Goal: Task Accomplishment & Management: Manage account settings

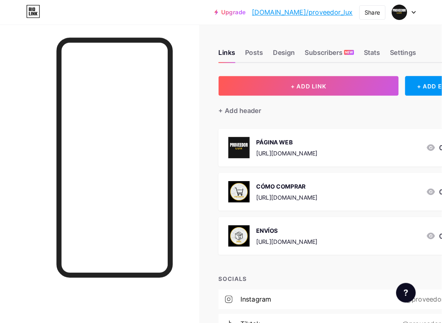
scroll to position [1, 0]
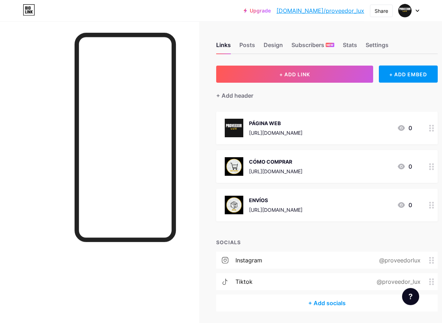
click at [325, 11] on link "[DOMAIN_NAME]/proveedor_lux" at bounding box center [320, 10] width 88 height 9
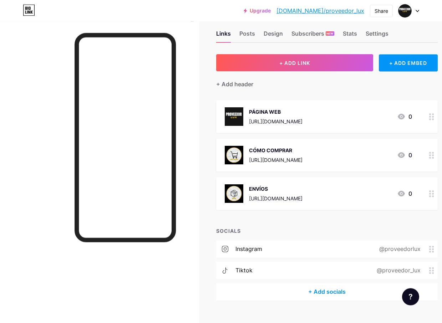
scroll to position [0, 0]
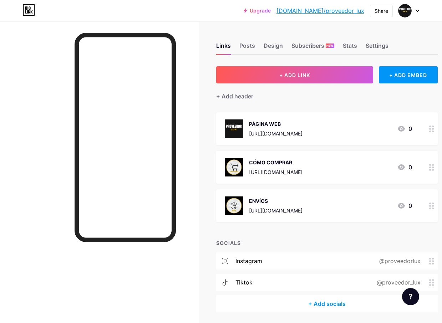
click at [381, 11] on div "Share" at bounding box center [382, 10] width 14 height 7
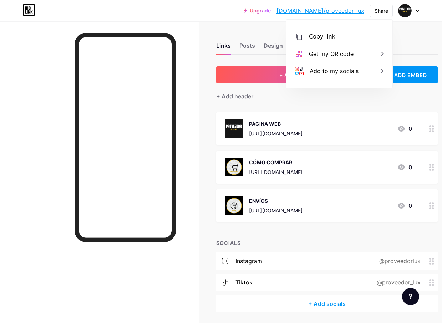
click at [380, 72] on icon at bounding box center [382, 71] width 9 height 9
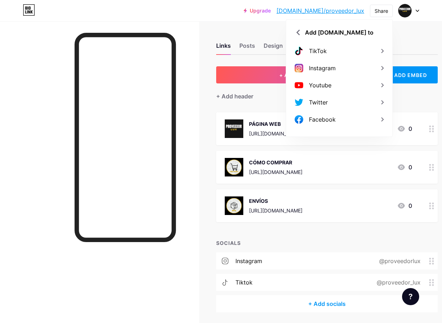
click at [385, 51] on icon at bounding box center [382, 51] width 9 height 9
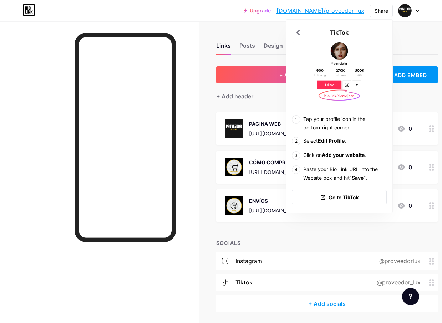
click at [358, 199] on span "Go to TikTok" at bounding box center [344, 197] width 30 height 7
click at [2, 126] on div at bounding box center [99, 182] width 199 height 323
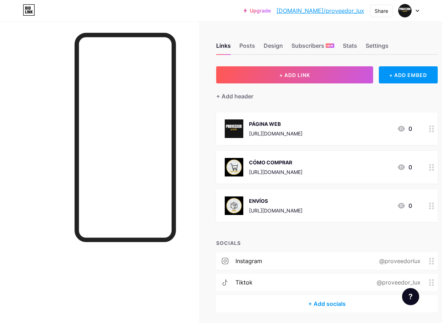
click at [379, 11] on div "Share" at bounding box center [382, 10] width 14 height 7
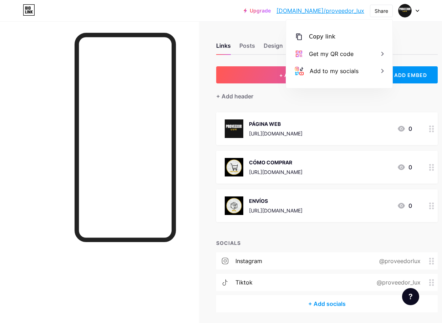
click at [325, 42] on div "Copy link" at bounding box center [339, 36] width 106 height 17
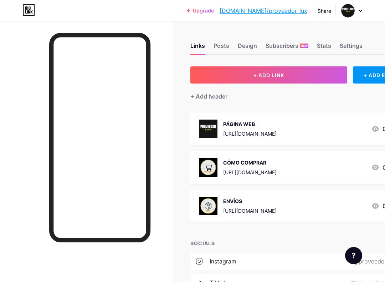
click at [326, 47] on div "Stats" at bounding box center [324, 47] width 14 height 13
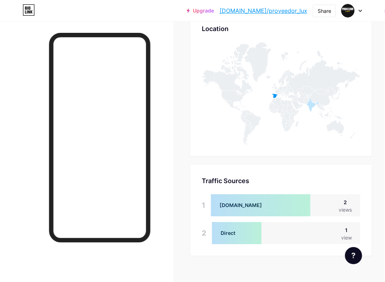
scroll to position [310, 0]
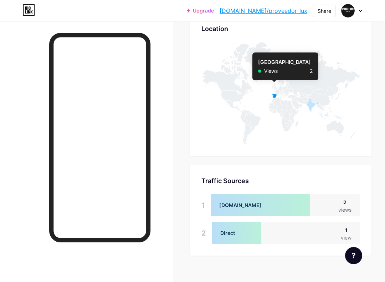
click at [274, 95] on icon at bounding box center [274, 96] width 5 height 5
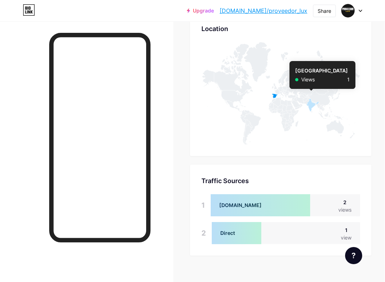
click at [311, 104] on icon at bounding box center [312, 104] width 13 height 13
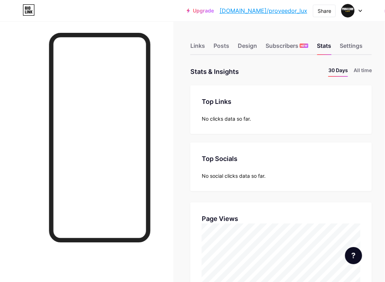
scroll to position [0, 0]
click at [362, 70] on li "All time" at bounding box center [362, 71] width 18 height 10
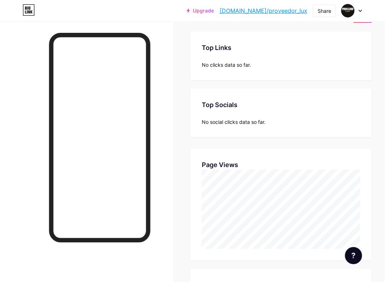
scroll to position [0, 0]
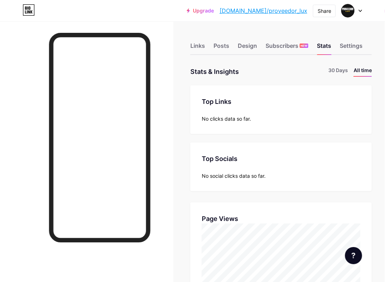
click at [351, 44] on div "Settings" at bounding box center [351, 47] width 23 height 13
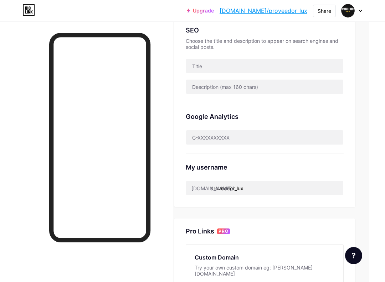
scroll to position [0, 17]
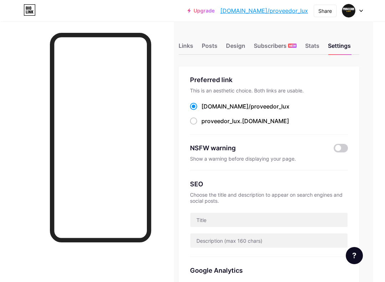
click at [360, 14] on div at bounding box center [352, 10] width 21 height 13
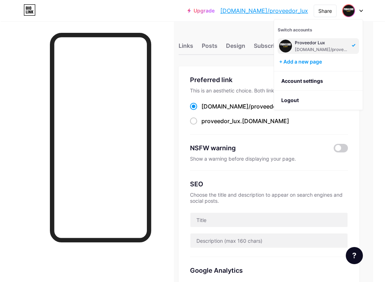
scroll to position [0, 12]
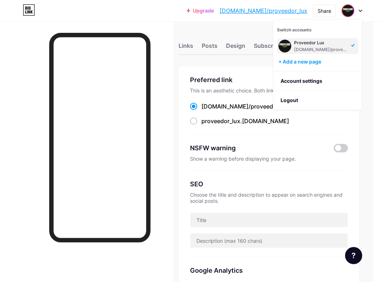
click at [186, 46] on div "Links" at bounding box center [186, 47] width 15 height 13
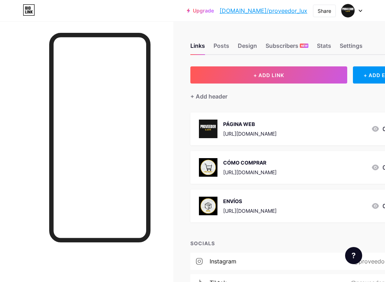
click at [361, 10] on icon at bounding box center [361, 11] width 4 height 2
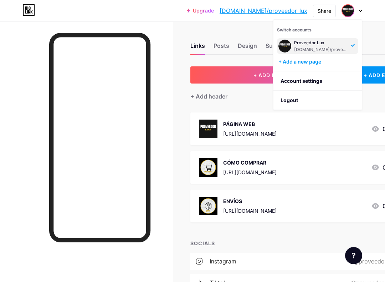
click at [326, 80] on link "Account settings" at bounding box center [318, 80] width 88 height 19
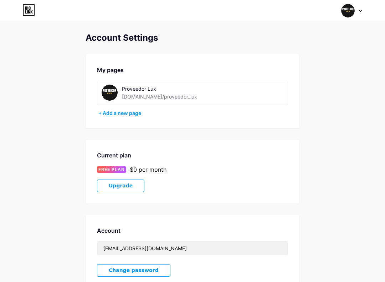
click at [361, 6] on div at bounding box center [352, 10] width 21 height 13
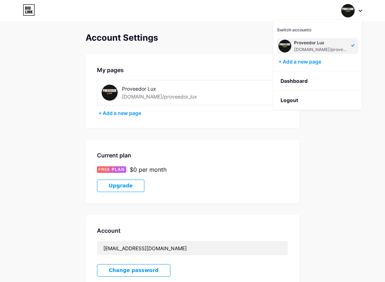
click at [335, 44] on div "Proveedor Lux" at bounding box center [321, 43] width 55 height 6
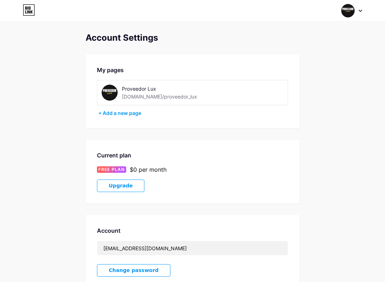
click at [269, 88] on div "Proveedor Lux [DOMAIN_NAME]/proveedor_lux" at bounding box center [192, 92] width 191 height 25
click at [173, 88] on div "Proveedor Lux" at bounding box center [172, 88] width 101 height 7
click at [361, 5] on div at bounding box center [352, 10] width 21 height 13
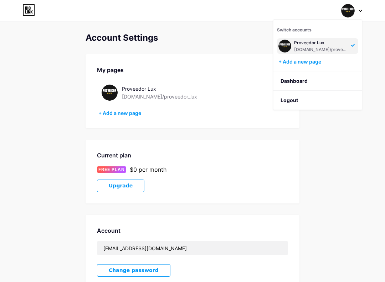
click at [302, 81] on link "Dashboard" at bounding box center [318, 80] width 88 height 19
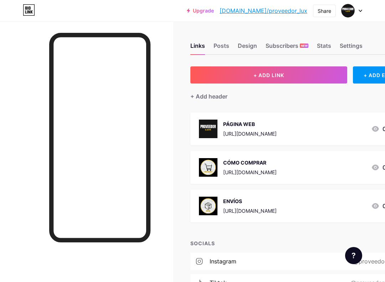
click at [362, 10] on icon at bounding box center [360, 11] width 3 height 2
